Goal: Task Accomplishment & Management: Complete application form

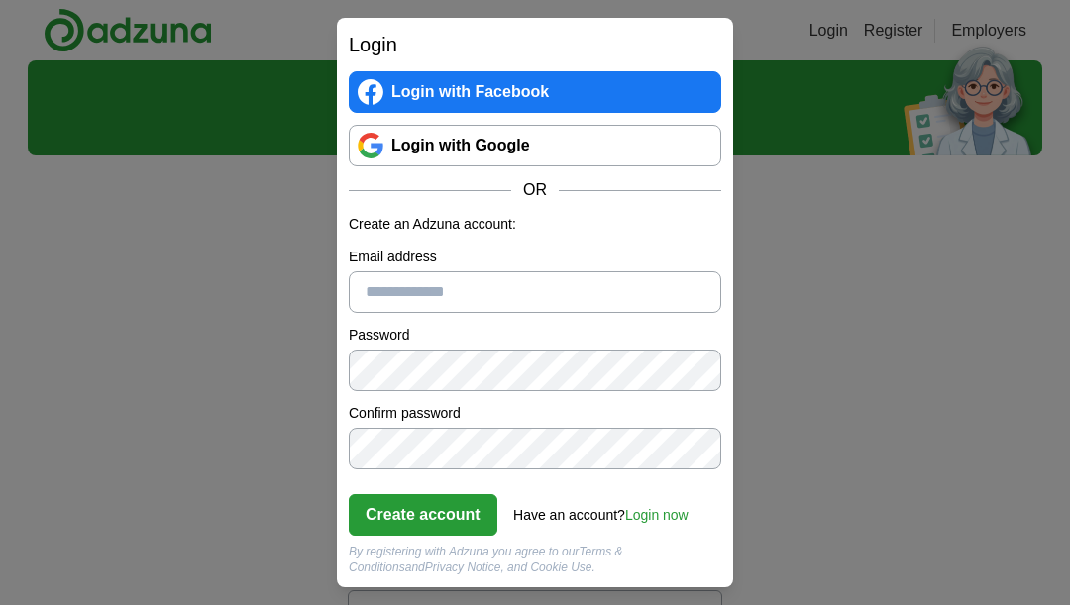
click at [820, 237] on div "Login Login with Facebook Login with Google OR Create an Adzuna account: Email …" at bounding box center [535, 302] width 1070 height 605
click at [449, 299] on input "Email address" at bounding box center [535, 292] width 372 height 42
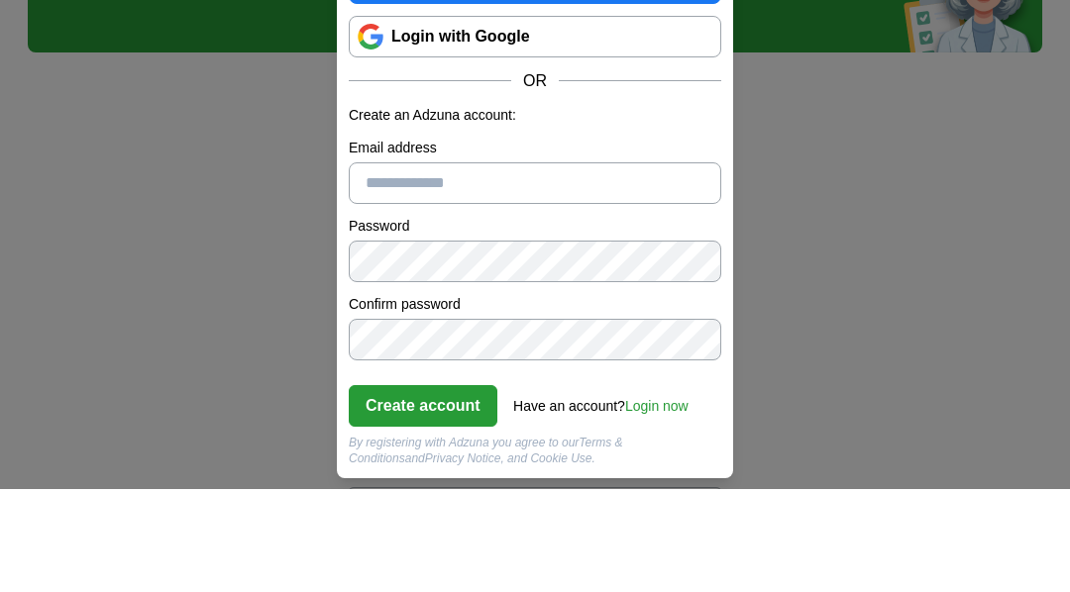
type input "**********"
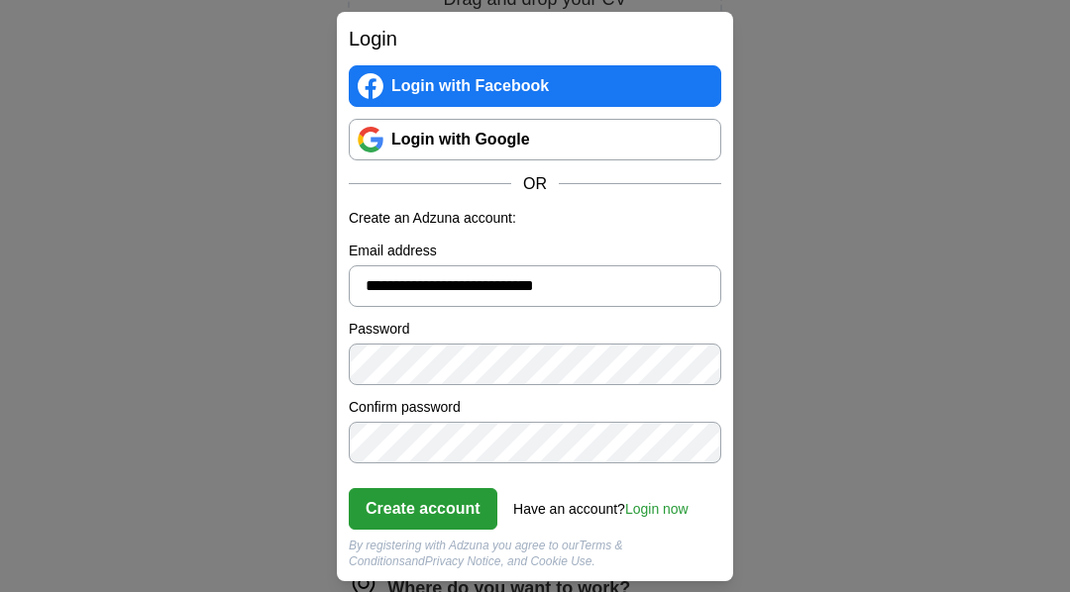
scroll to position [372, 0]
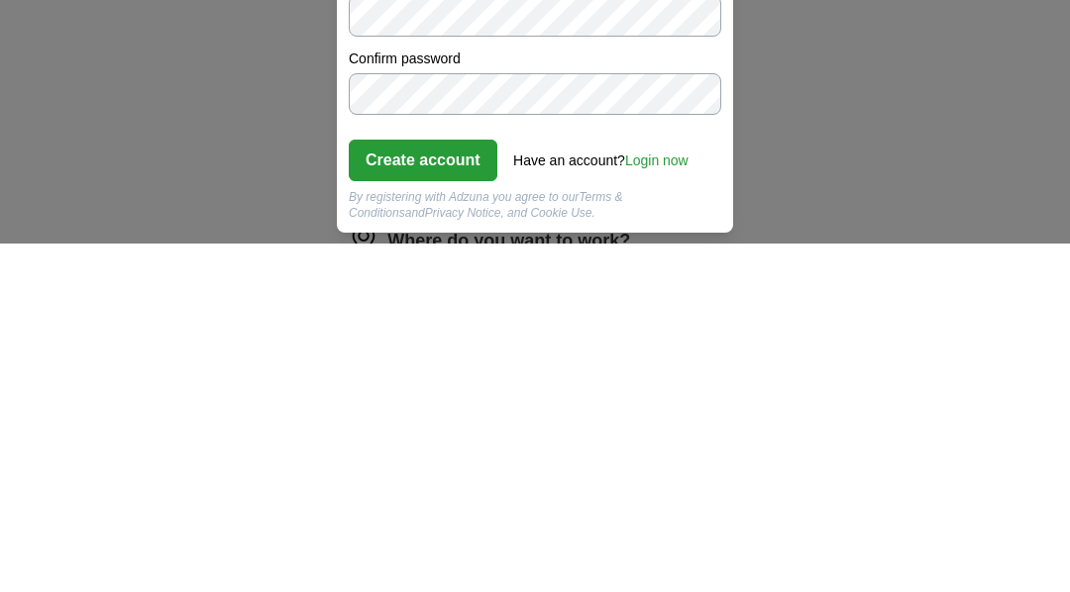
click at [453, 488] on button "Create account" at bounding box center [423, 509] width 149 height 42
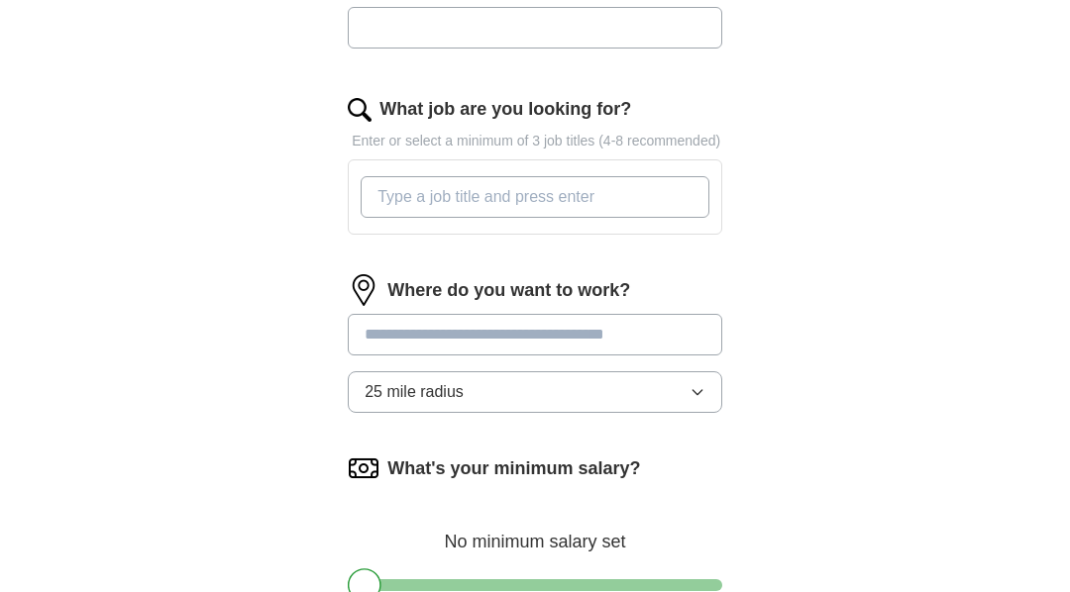
click at [613, 218] on input "What job are you looking for?" at bounding box center [534, 197] width 349 height 42
type input "Customer service"
click at [596, 356] on input at bounding box center [535, 335] width 374 height 42
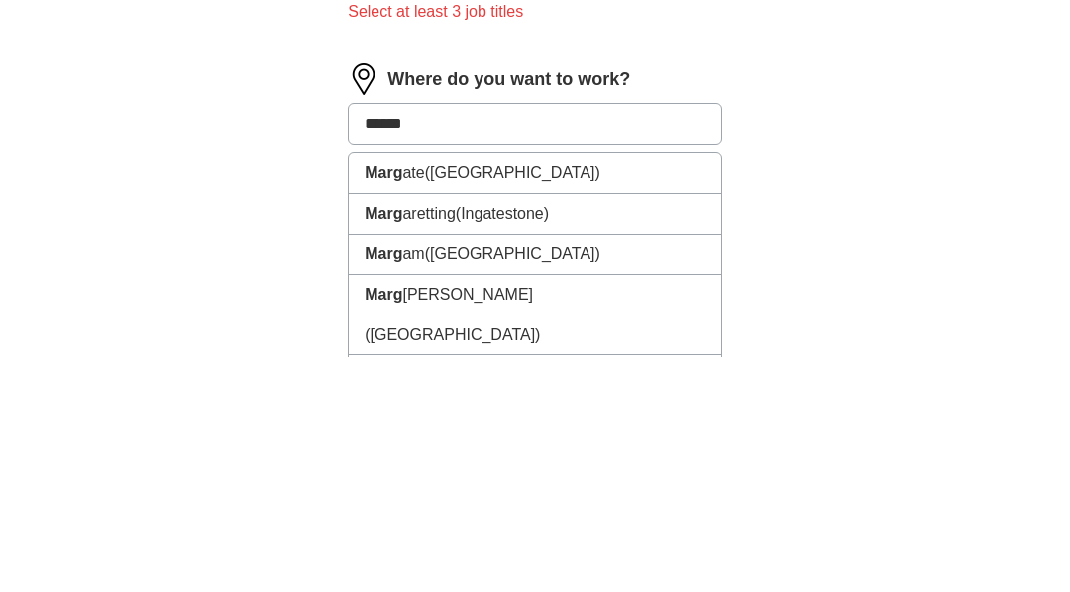
type input "*******"
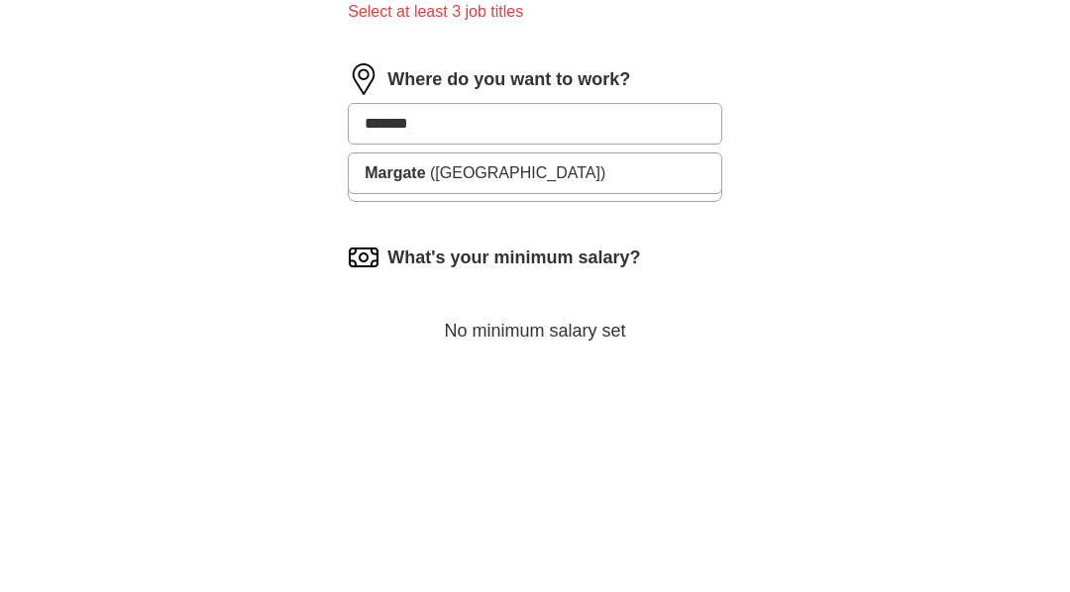
click at [503, 388] on li "Margate (Kent)" at bounding box center [535, 408] width 372 height 40
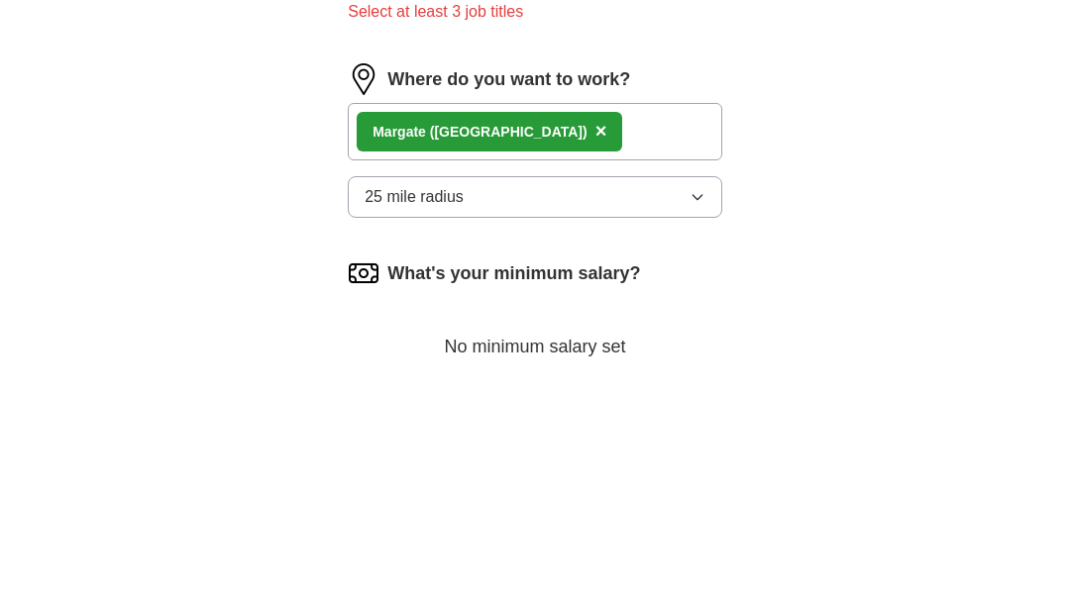
scroll to position [906, 0]
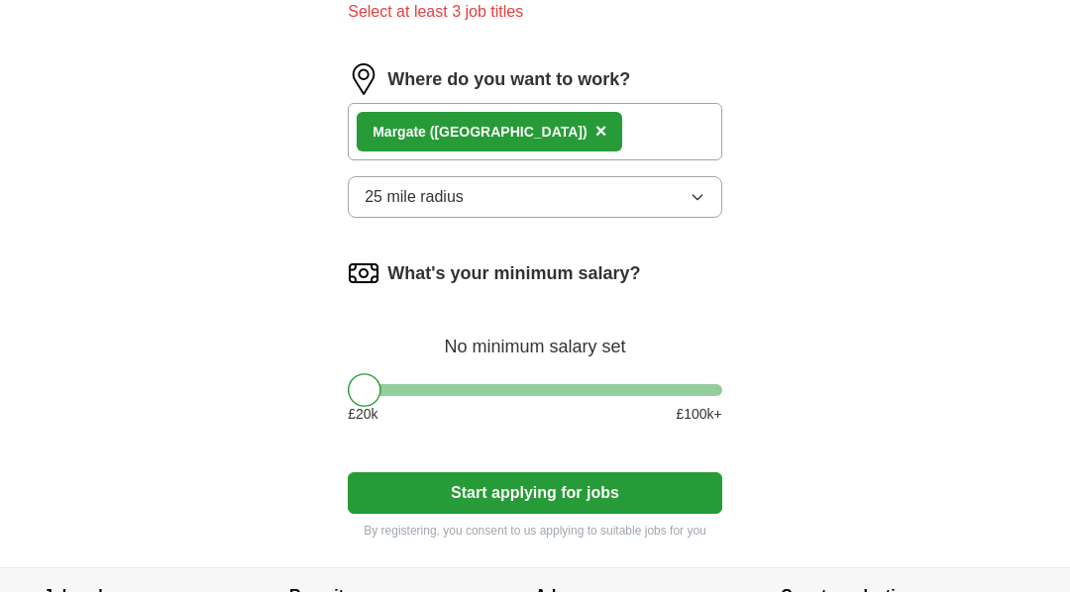
click at [684, 218] on button "25 mile radius" at bounding box center [535, 197] width 374 height 42
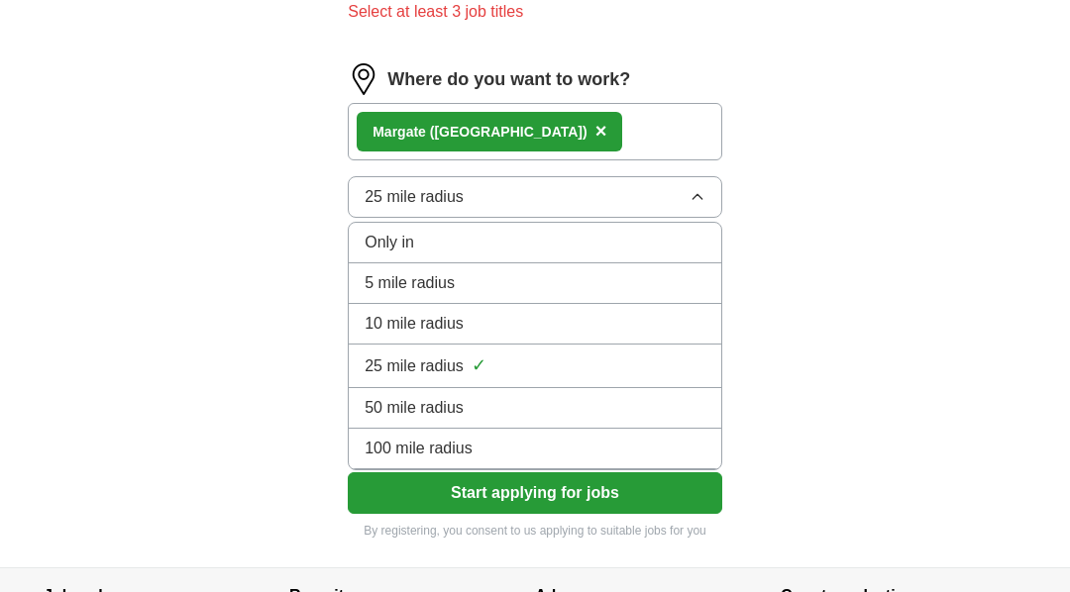
click at [494, 304] on li "5 mile radius" at bounding box center [535, 283] width 372 height 41
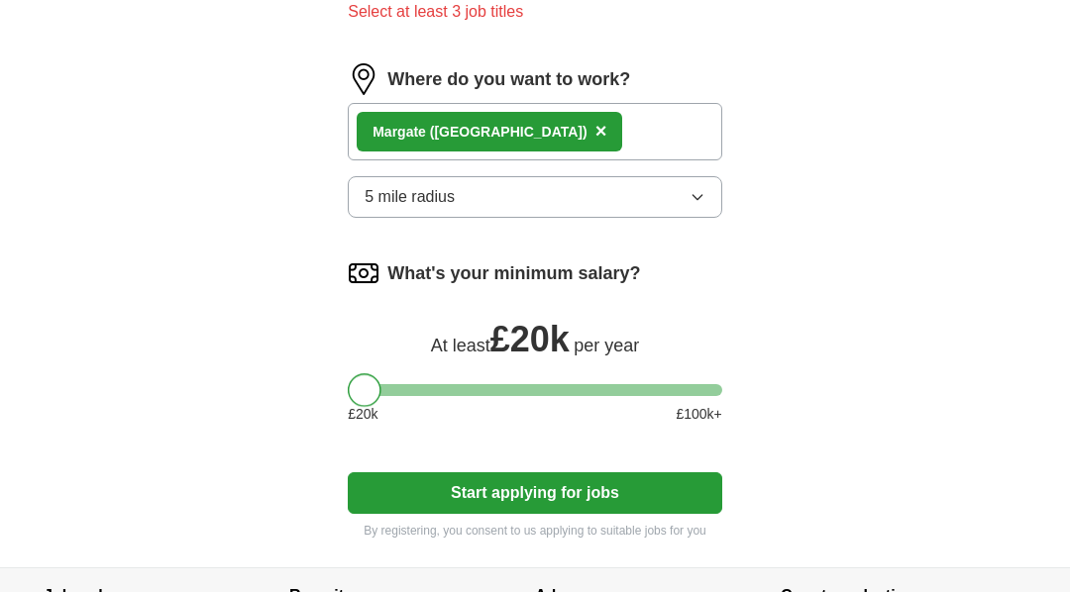
click at [545, 514] on button "Start applying for jobs" at bounding box center [535, 493] width 374 height 42
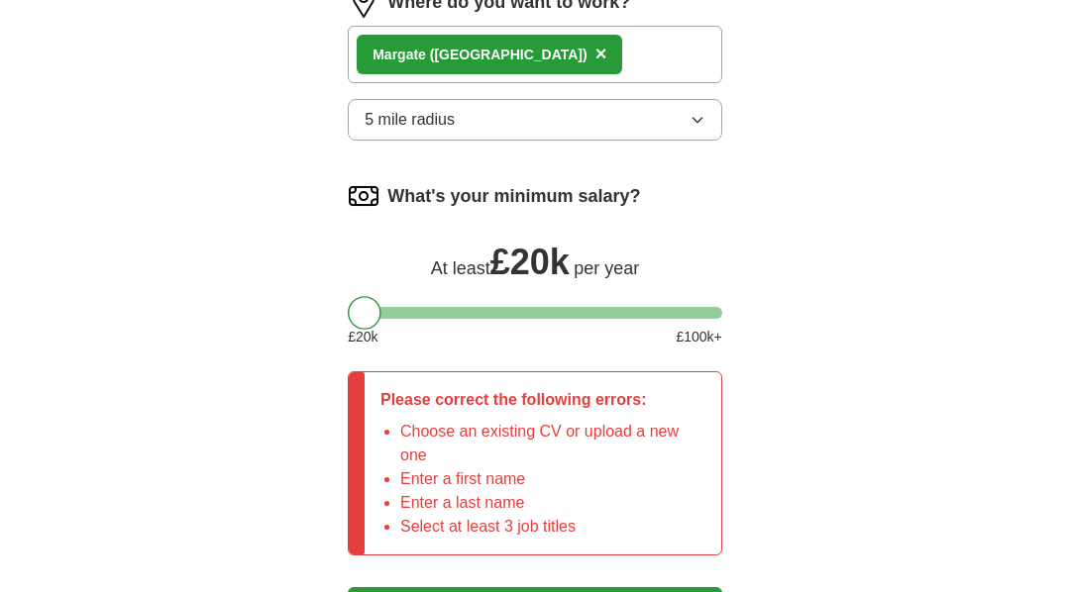
scroll to position [1056, 0]
